Goal: Task Accomplishment & Management: Use online tool/utility

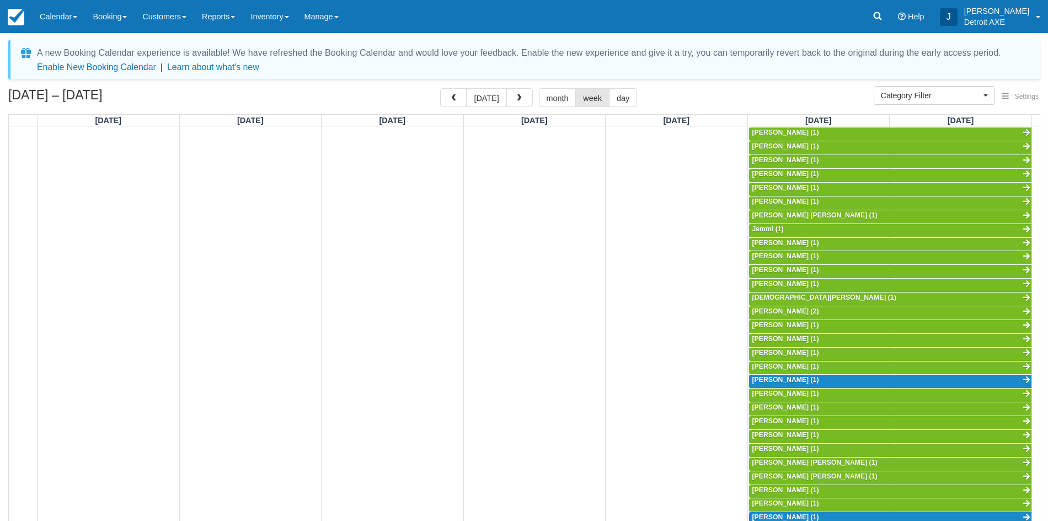
select select
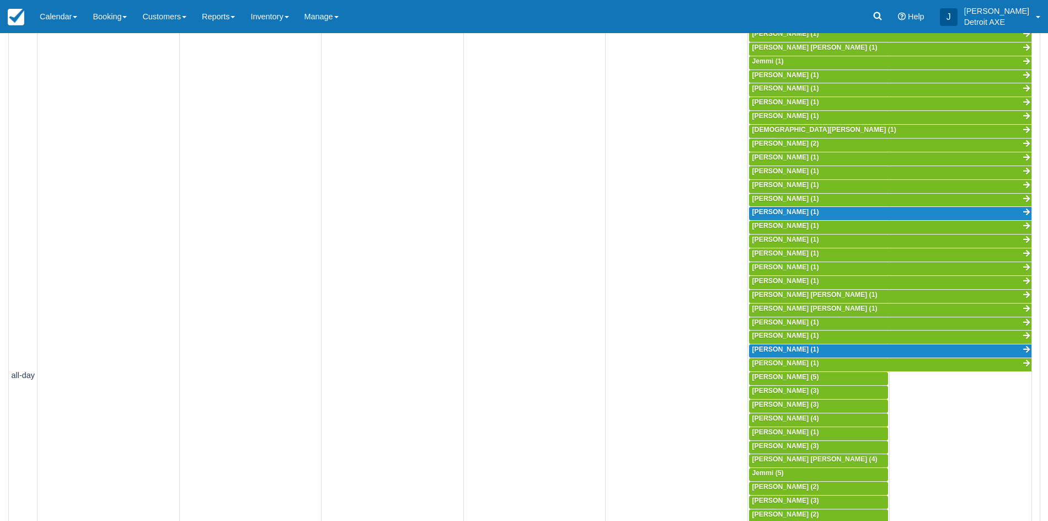
scroll to position [293, 0]
click at [265, 17] on link "Inventory" at bounding box center [270, 16] width 54 height 33
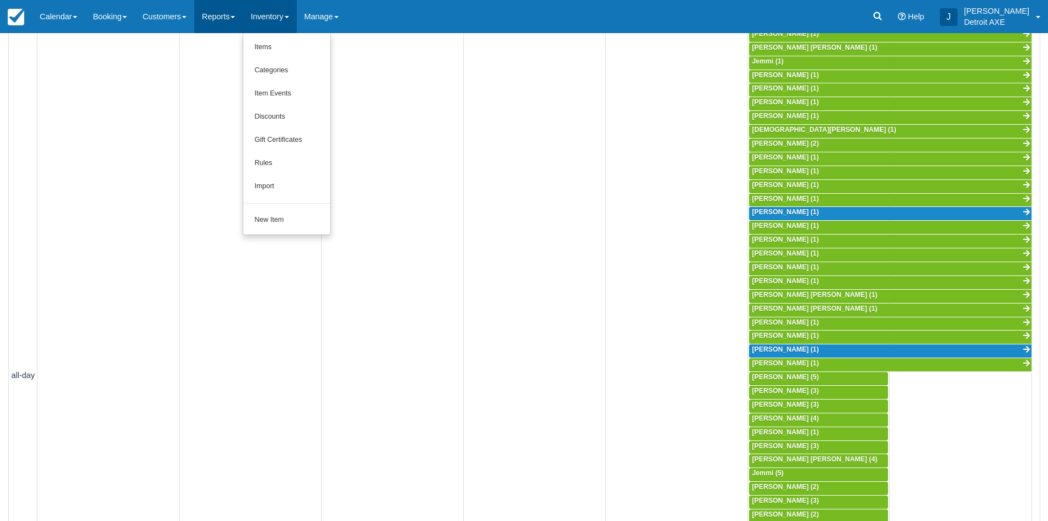
click at [231, 14] on link "Reports" at bounding box center [218, 16] width 49 height 33
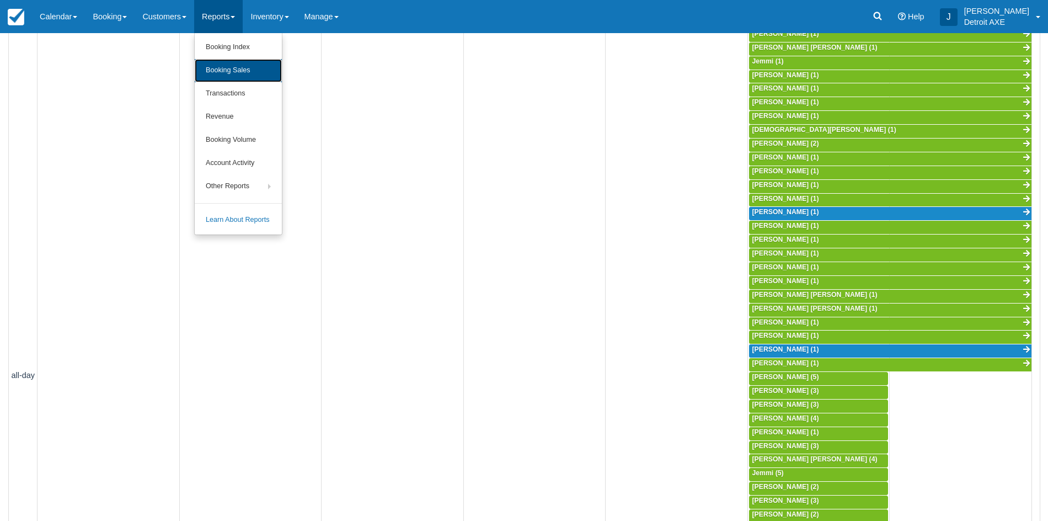
click at [253, 73] on link "Booking Sales" at bounding box center [238, 70] width 87 height 23
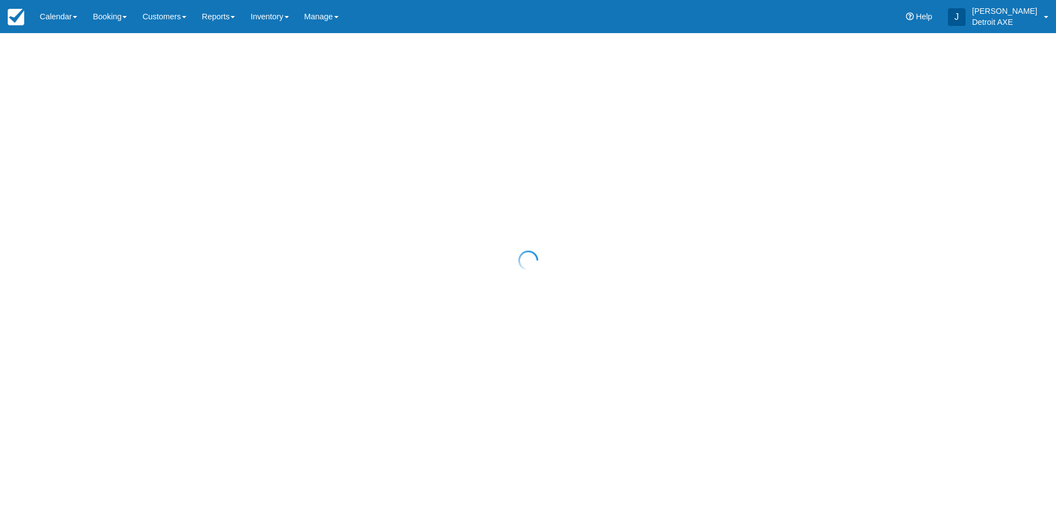
select select "20"
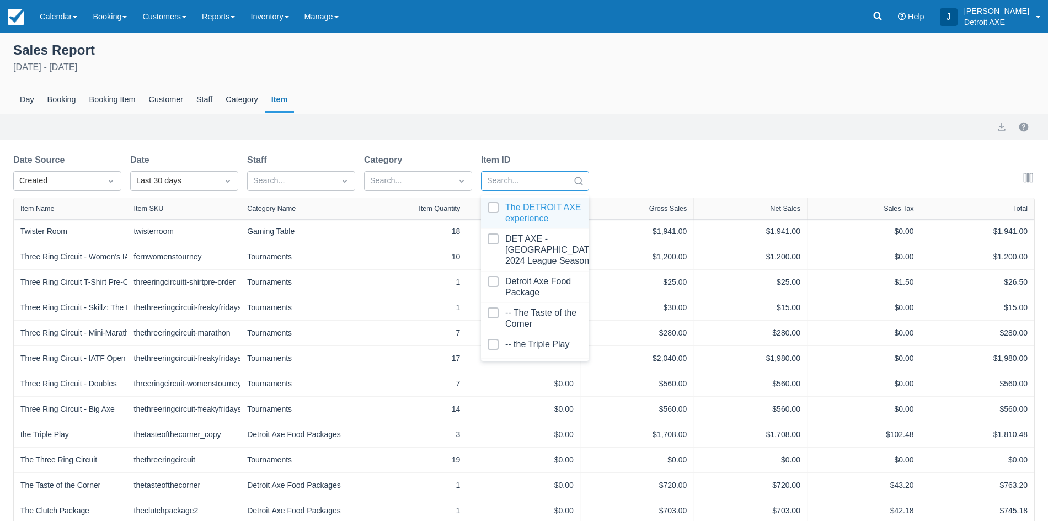
click at [528, 184] on div at bounding box center [525, 181] width 76 height 14
type input "sh"
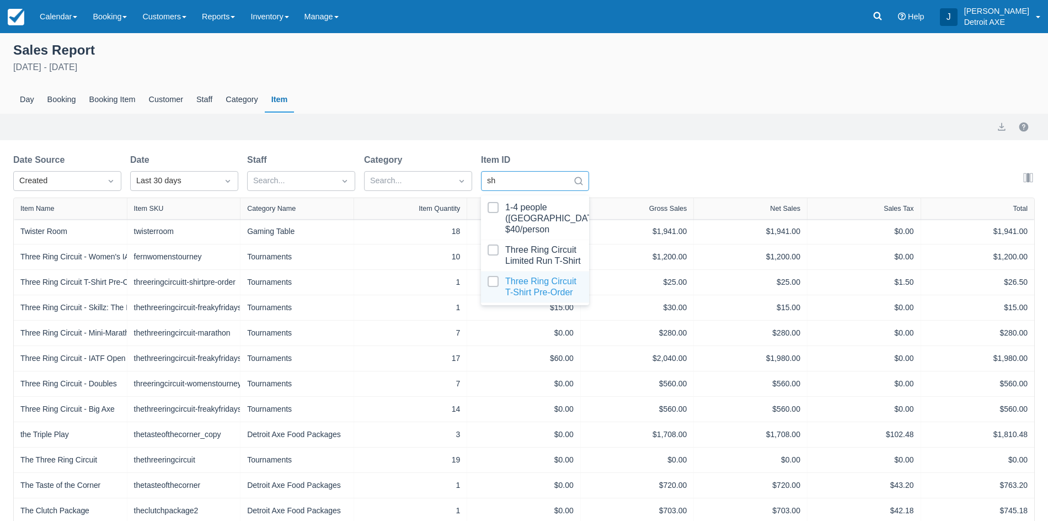
click at [564, 278] on div at bounding box center [535, 287] width 95 height 22
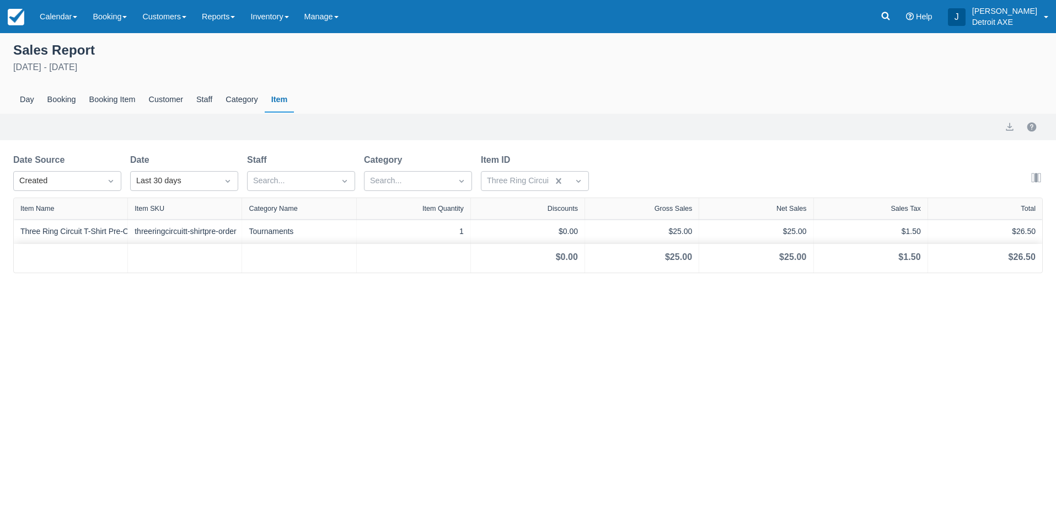
click at [385, 305] on div "Sales Report [DATE] - [DATE] Day Booking Booking Item Customer Staff Category I…" at bounding box center [528, 277] width 1056 height 488
click at [115, 102] on div "Booking Item" at bounding box center [113, 99] width 60 height 25
